Goal: Transaction & Acquisition: Purchase product/service

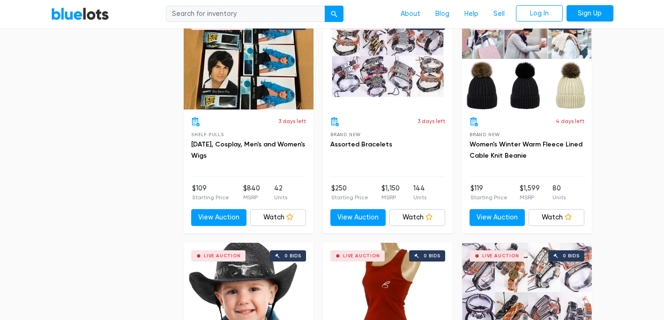
scroll to position [3557, 0]
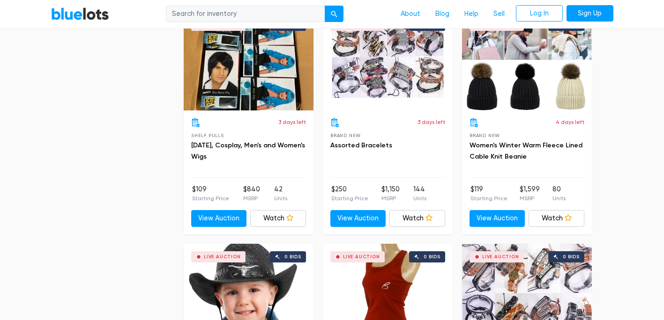
click at [68, 11] on link "BlueLots" at bounding box center [80, 14] width 58 height 14
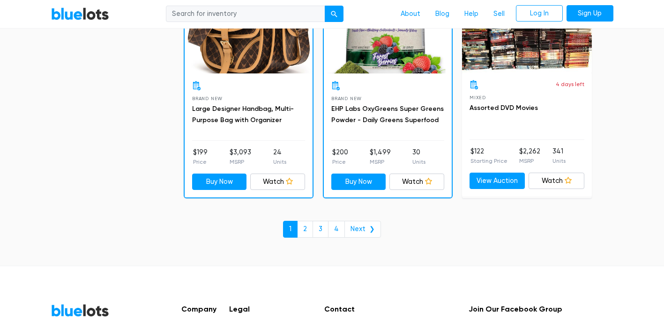
scroll to position [4142, 0]
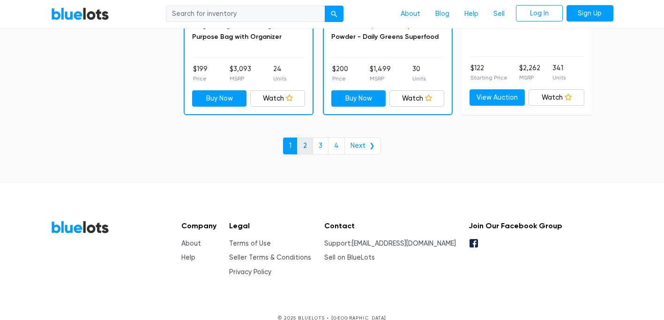
click at [301, 150] on link "2" at bounding box center [305, 146] width 16 height 17
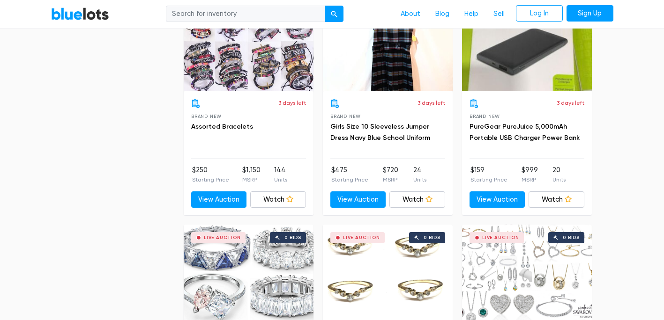
scroll to position [2643, 0]
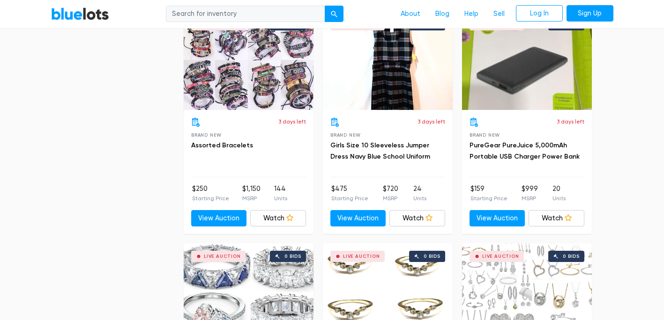
drag, startPoint x: 504, startPoint y: 139, endPoint x: 498, endPoint y: 151, distance: 13.4
drag, startPoint x: 498, startPoint y: 151, endPoint x: 476, endPoint y: 148, distance: 22.3
drag, startPoint x: 476, startPoint y: 148, endPoint x: 638, endPoint y: 155, distance: 161.8
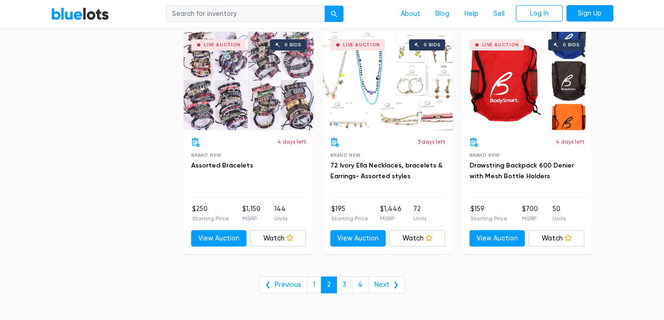
scroll to position [3805, 0]
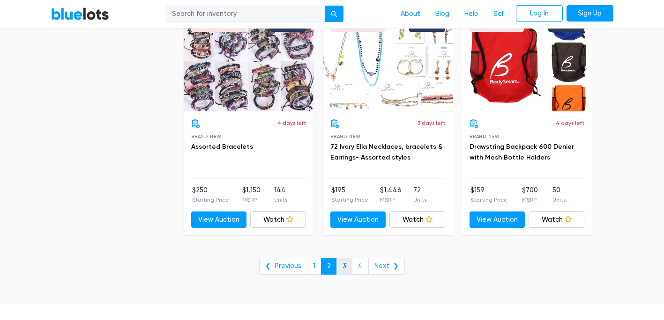
click at [343, 266] on link "3" at bounding box center [344, 266] width 16 height 17
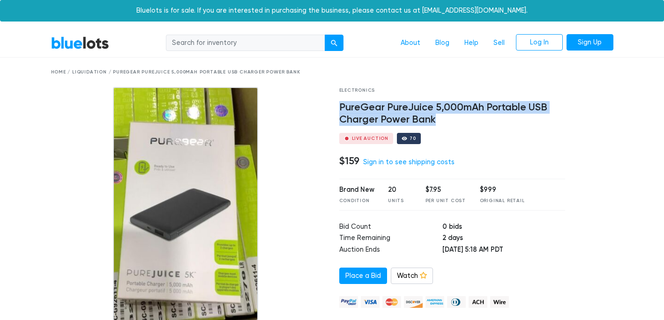
drag, startPoint x: 339, startPoint y: 109, endPoint x: 518, endPoint y: 117, distance: 178.7
click at [518, 117] on h4 "PureGear PureJuice 5,000mAh Portable USB Charger Power Bank" at bounding box center [452, 114] width 226 height 24
click at [378, 111] on h4 "PureGear PureJuice 5,000mAh Portable USB Charger Power Bank" at bounding box center [452, 114] width 226 height 24
drag, startPoint x: 435, startPoint y: 119, endPoint x: 336, endPoint y: 96, distance: 101.6
click at [336, 96] on div "Electronics PureGear PureJuice 5,000mAh Portable USB Charger Power Bank Live Au…" at bounding box center [452, 234] width 240 height 295
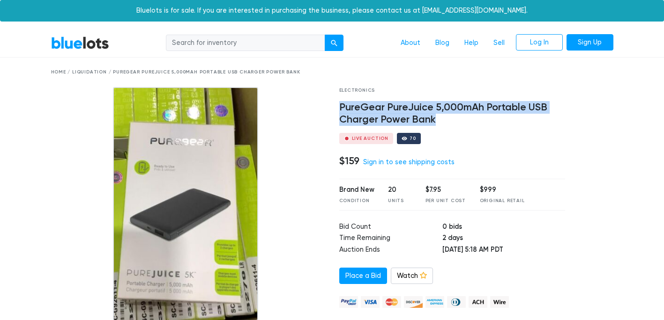
drag, startPoint x: 336, startPoint y: 96, endPoint x: 350, endPoint y: 106, distance: 16.8
copy h4 "PureGear PureJuice 5,000mAh Portable USB Charger Power Bank"
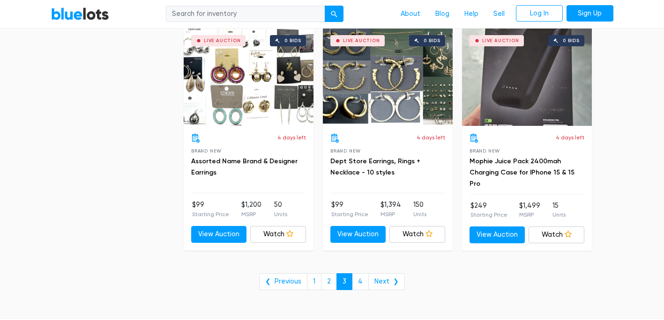
scroll to position [3805, 0]
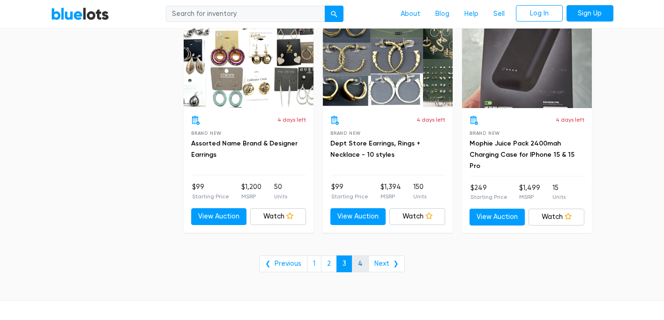
click at [358, 263] on link "4" at bounding box center [360, 264] width 17 height 17
